Goal: Task Accomplishment & Management: Complete application form

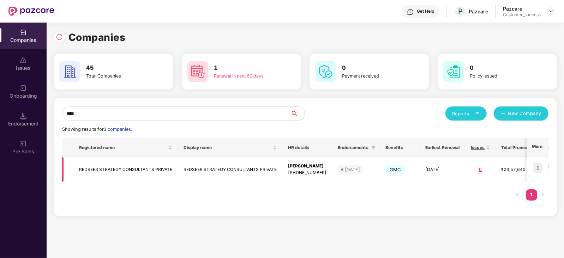
click at [538, 162] on td at bounding box center [538, 169] width 22 height 25
click at [538, 169] on img at bounding box center [538, 168] width 10 height 10
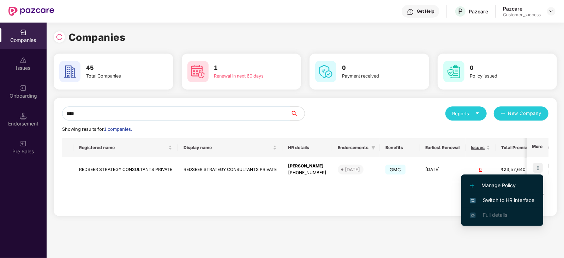
click at [517, 198] on span "Switch to HR interface" at bounding box center [502, 201] width 64 height 8
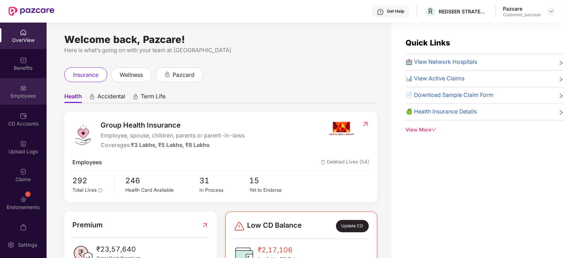
click at [19, 93] on div "Employees" at bounding box center [23, 95] width 47 height 7
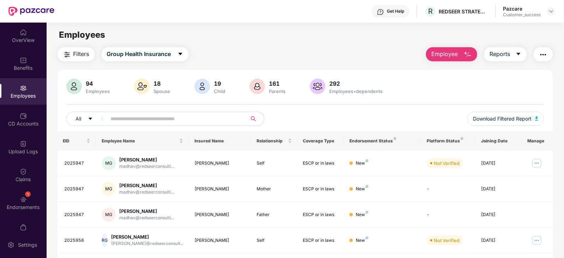
click at [450, 54] on span "Employee" at bounding box center [444, 54] width 26 height 9
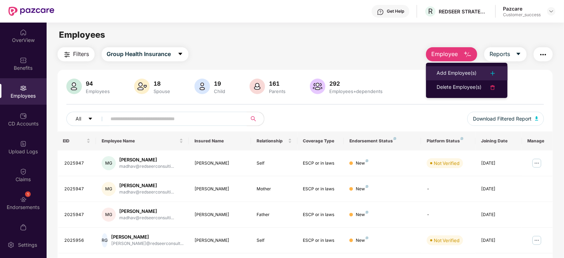
click at [468, 73] on div "Add Employee(s)" at bounding box center [457, 73] width 40 height 8
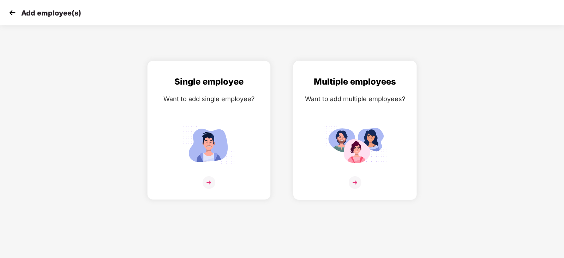
click at [357, 189] on img at bounding box center [355, 183] width 13 height 13
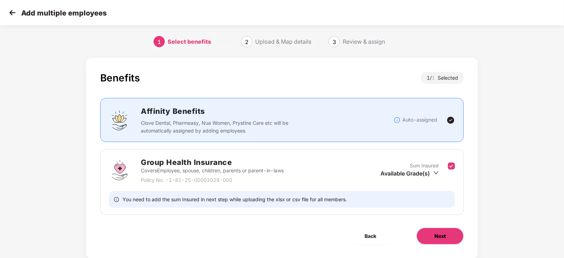
click at [442, 234] on span "Next" at bounding box center [440, 237] width 11 height 8
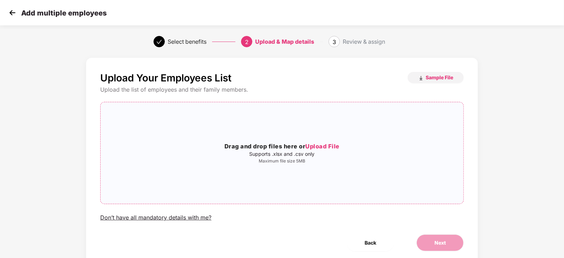
click at [330, 148] on span "Upload File" at bounding box center [322, 146] width 34 height 7
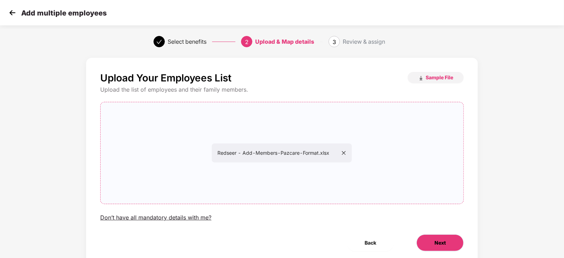
click at [437, 245] on span "Next" at bounding box center [440, 243] width 11 height 8
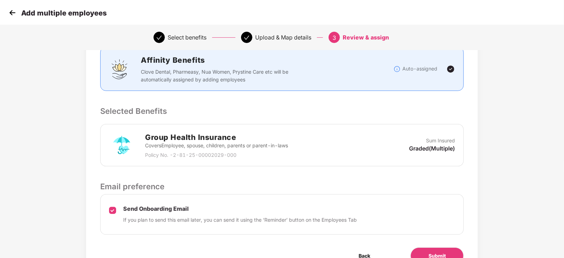
scroll to position [134, 0]
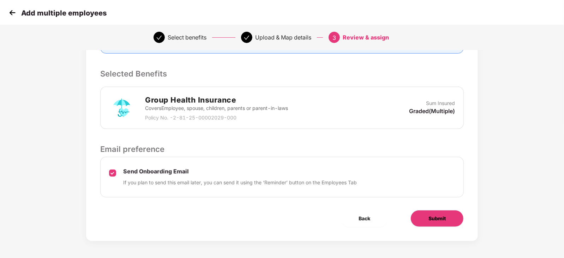
click at [435, 220] on span "Submit" at bounding box center [437, 219] width 17 height 8
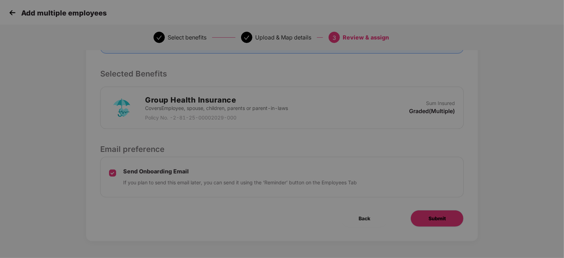
scroll to position [0, 0]
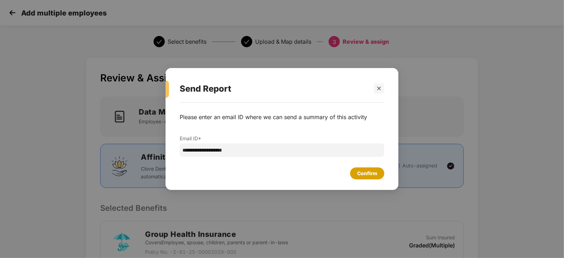
click at [375, 174] on div "Confirm" at bounding box center [367, 174] width 20 height 8
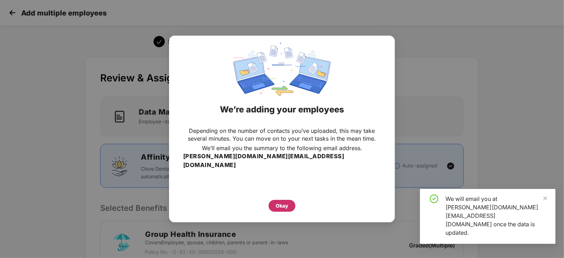
click at [285, 202] on div "Okay" at bounding box center [282, 206] width 13 height 8
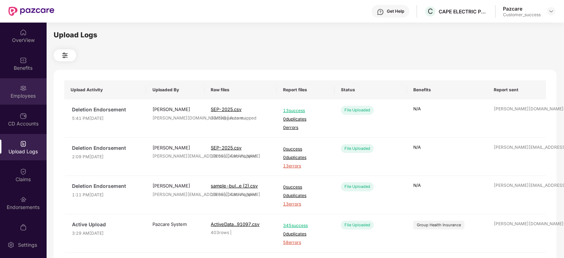
click at [26, 97] on div "Employees" at bounding box center [23, 95] width 47 height 7
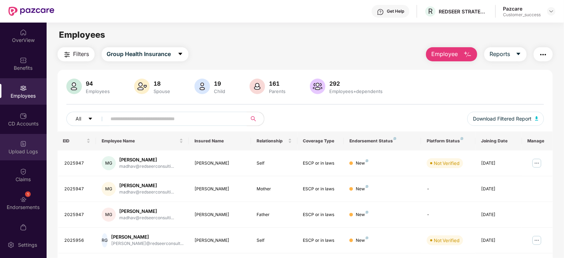
click at [23, 140] on div at bounding box center [23, 143] width 7 height 7
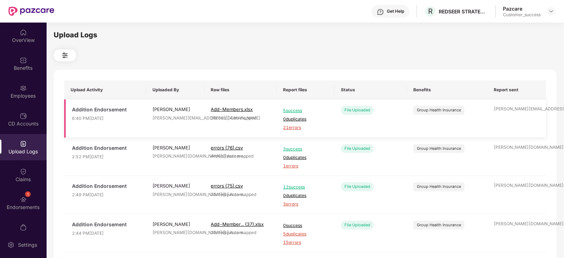
click at [295, 128] on span "21 errors" at bounding box center [305, 128] width 45 height 7
click at [295, 108] on span "5 success" at bounding box center [305, 111] width 45 height 7
click at [27, 152] on div "Upload Logs" at bounding box center [23, 151] width 47 height 7
click at [26, 96] on div "Employees" at bounding box center [23, 95] width 47 height 7
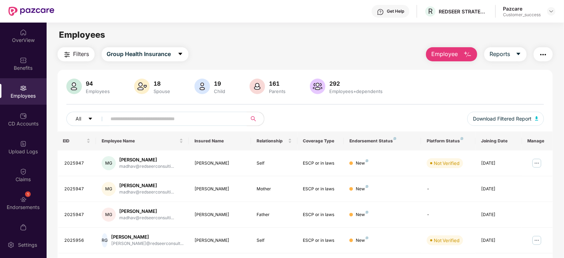
click at [456, 54] on span "Employee" at bounding box center [444, 54] width 26 height 9
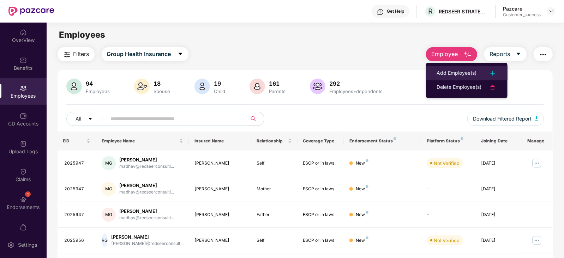
click at [462, 72] on div "Add Employee(s)" at bounding box center [457, 73] width 40 height 8
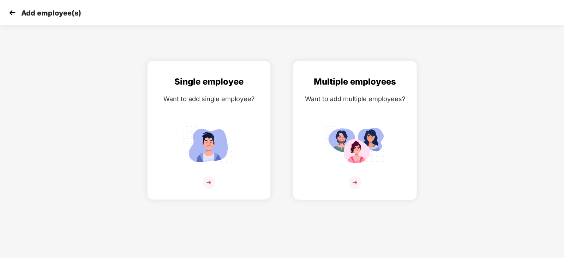
click at [351, 188] on img at bounding box center [355, 183] width 13 height 13
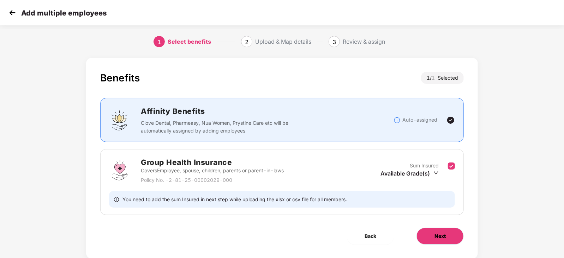
click at [444, 234] on span "Next" at bounding box center [440, 237] width 11 height 8
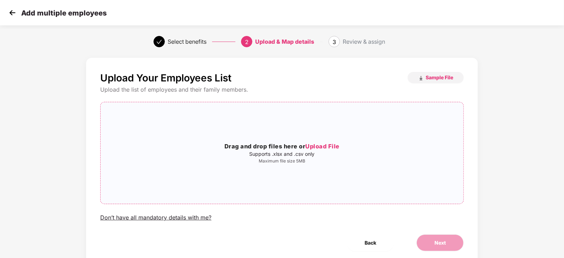
click at [331, 146] on span "Upload File" at bounding box center [322, 146] width 34 height 7
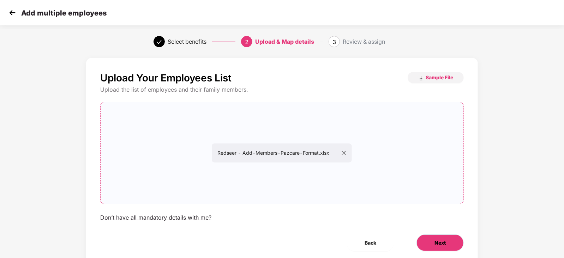
click at [438, 243] on span "Next" at bounding box center [440, 243] width 11 height 8
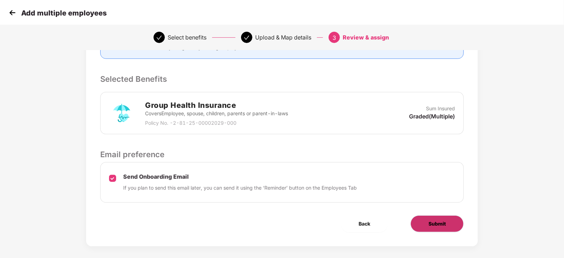
scroll to position [130, 0]
click at [432, 222] on span "Submit" at bounding box center [437, 224] width 17 height 8
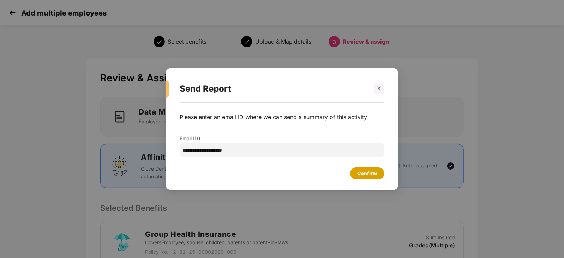
click at [359, 175] on div "Confirm" at bounding box center [367, 174] width 20 height 8
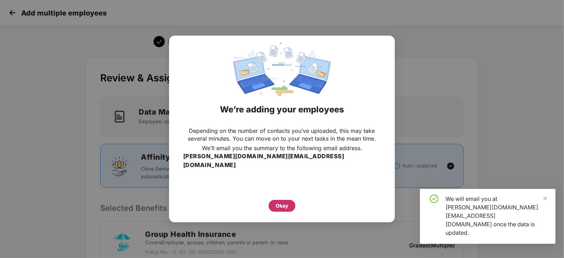
click at [282, 202] on div "Okay" at bounding box center [282, 206] width 13 height 8
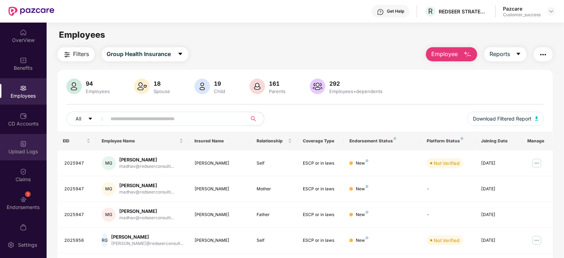
click at [22, 144] on img at bounding box center [23, 144] width 7 height 7
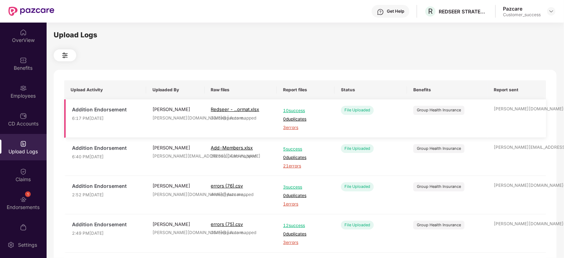
click at [293, 128] on span "3 errors" at bounding box center [305, 128] width 45 height 7
click at [20, 87] on img at bounding box center [23, 88] width 7 height 7
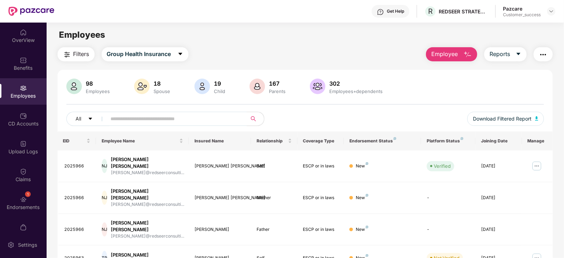
click at [453, 54] on span "Employee" at bounding box center [444, 54] width 26 height 9
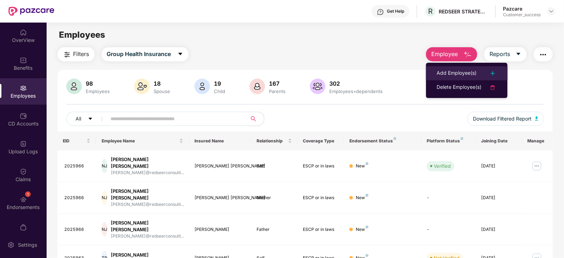
click at [465, 68] on li "Add Employee(s)" at bounding box center [467, 73] width 82 height 14
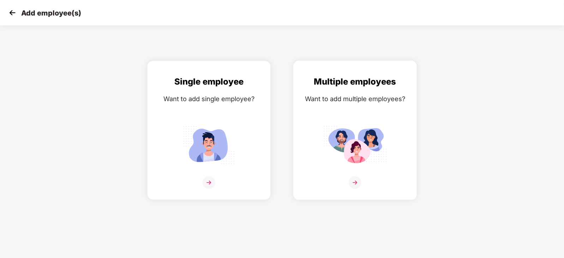
click at [357, 189] on img at bounding box center [355, 183] width 13 height 13
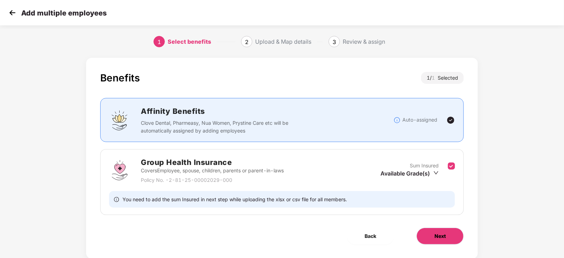
click at [442, 239] on span "Next" at bounding box center [440, 237] width 11 height 8
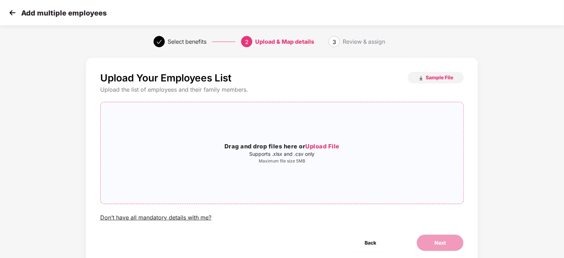
click at [328, 145] on span "Upload File" at bounding box center [322, 146] width 34 height 7
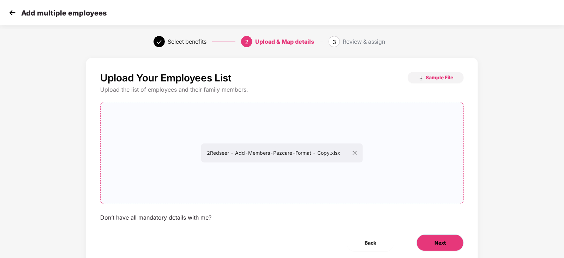
click at [438, 246] on span "Next" at bounding box center [440, 243] width 11 height 8
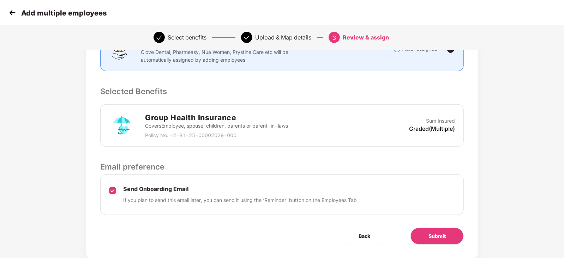
scroll to position [134, 0]
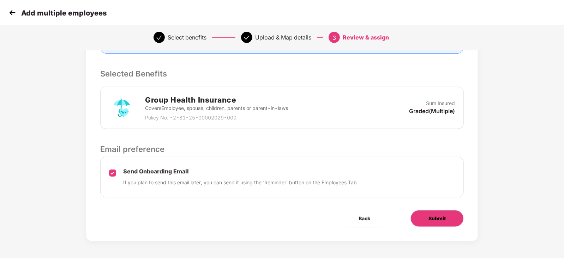
click at [434, 222] on span "Submit" at bounding box center [437, 219] width 17 height 8
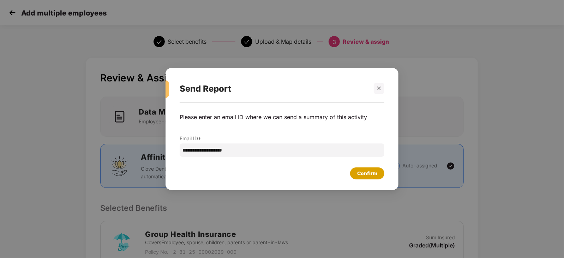
click at [374, 174] on div "Confirm" at bounding box center [367, 174] width 20 height 8
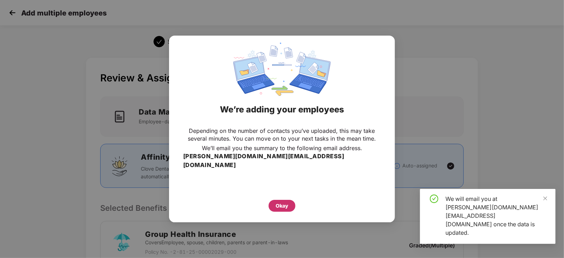
click at [284, 202] on div "Okay" at bounding box center [282, 206] width 13 height 8
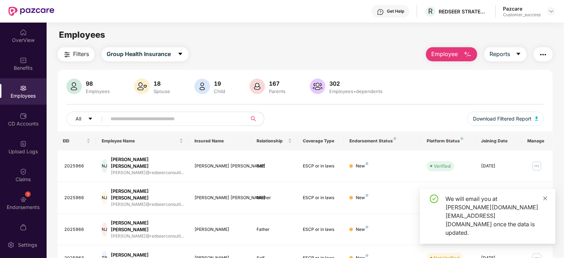
click at [548, 201] on icon "close" at bounding box center [545, 198] width 5 height 5
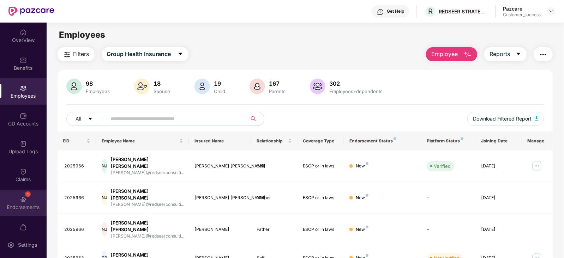
click at [22, 205] on div "Endorsements" at bounding box center [23, 207] width 47 height 7
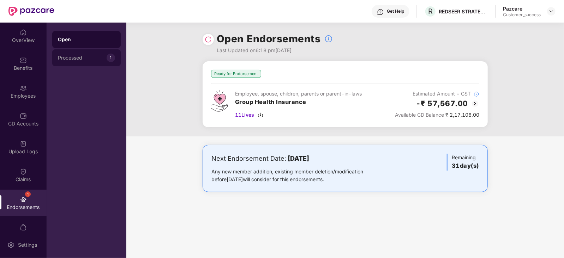
click at [81, 58] on div "Processed" at bounding box center [82, 58] width 49 height 6
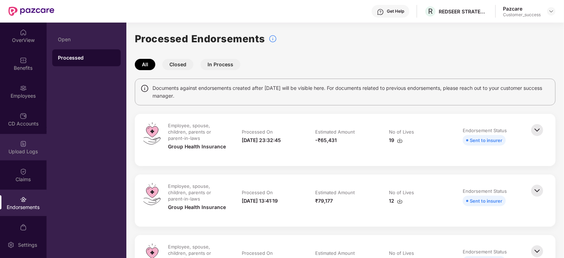
click at [21, 148] on div "Upload Logs" at bounding box center [23, 151] width 47 height 7
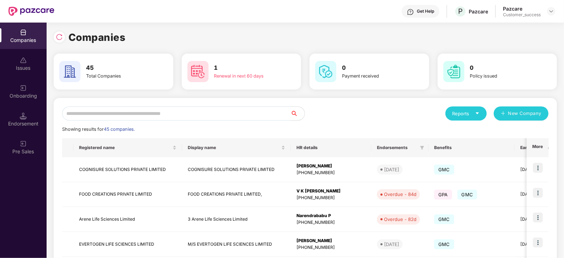
click at [95, 109] on input "text" at bounding box center [176, 114] width 228 height 14
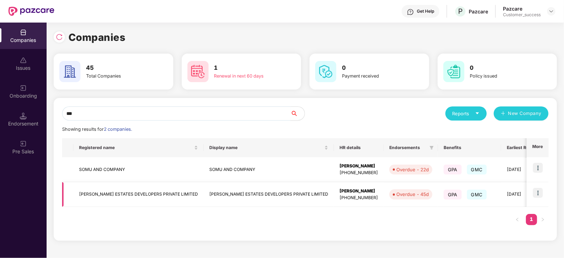
type input "***"
click at [139, 195] on td "[PERSON_NAME] ESTATES DEVELOPERS PRIVATE LIMITED" at bounding box center [138, 195] width 130 height 25
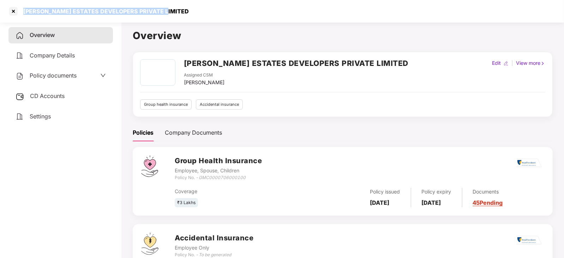
drag, startPoint x: 170, startPoint y: 11, endPoint x: 19, endPoint y: 16, distance: 150.8
click at [19, 16] on div "[PERSON_NAME] ESTATES DEVELOPERS PRIVATE LIMITED" at bounding box center [282, 11] width 564 height 23
copy div "[PERSON_NAME] ESTATES DEVELOPERS PRIVATE LIMITED"
